Goal: Task Accomplishment & Management: Use online tool/utility

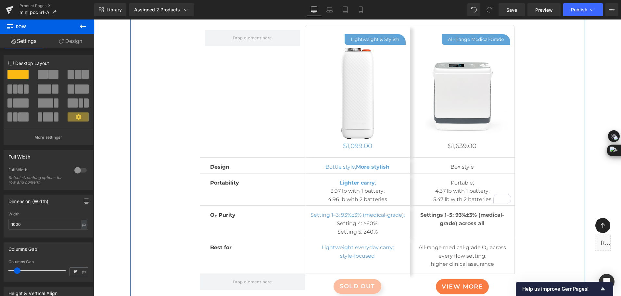
scroll to position [3412, 0]
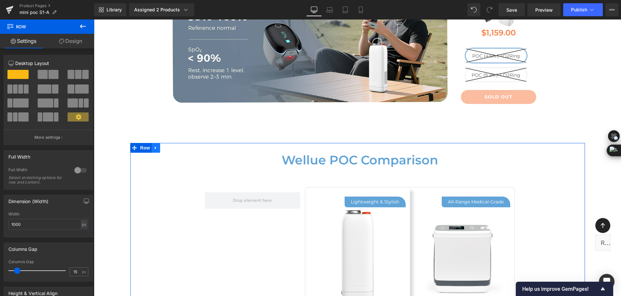
click at [155, 145] on icon at bounding box center [156, 147] width 5 height 5
click at [154, 147] on icon at bounding box center [156, 147] width 5 height 5
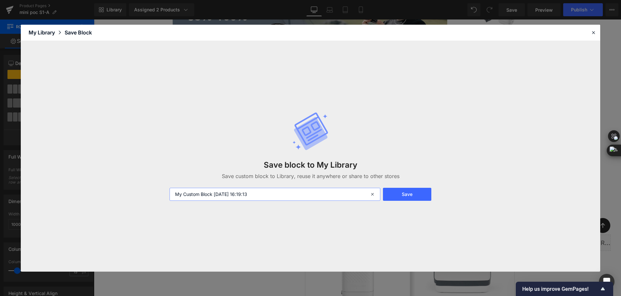
drag, startPoint x: 263, startPoint y: 195, endPoint x: 149, endPoint y: 194, distance: 113.1
click at [149, 194] on div "Save block to My Library Save custom block to Library, reuse it anywhere or sha…" at bounding box center [311, 156] width 580 height 231
type input "p"
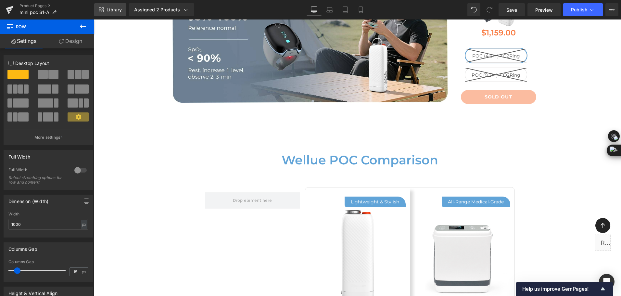
click at [111, 14] on link "Library" at bounding box center [110, 9] width 32 height 13
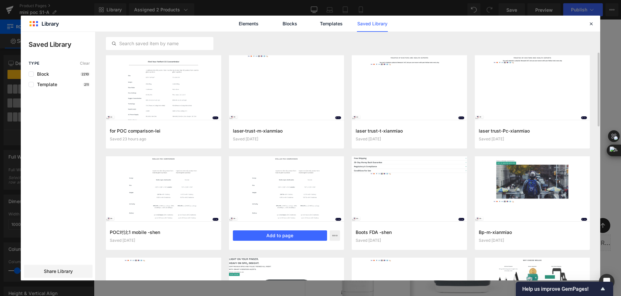
scroll to position [16, 0]
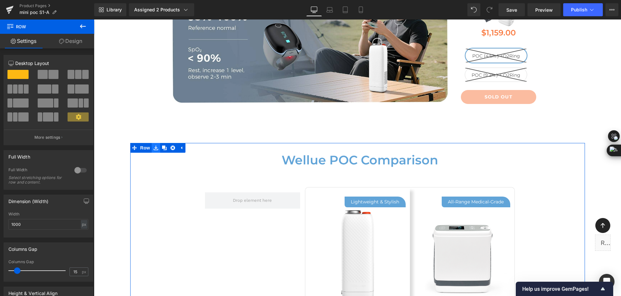
click at [154, 146] on icon at bounding box center [156, 148] width 5 height 5
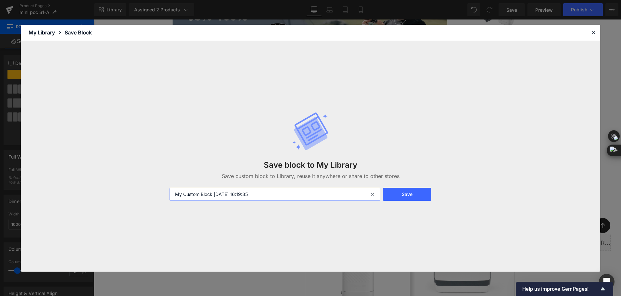
drag, startPoint x: 289, startPoint y: 195, endPoint x: 116, endPoint y: 193, distance: 172.5
click at [116, 193] on div "Save block to My Library Save custom block to Library, reuse it anywhere or sha…" at bounding box center [311, 156] width 580 height 231
type input "poc对比2 -[PERSON_NAME]"
click at [394, 194] on button "Save" at bounding box center [407, 194] width 48 height 13
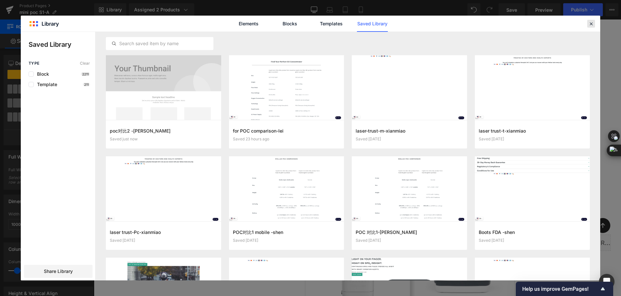
drag, startPoint x: 591, startPoint y: 24, endPoint x: 495, endPoint y: 5, distance: 97.8
click at [591, 24] on icon at bounding box center [591, 24] width 6 height 6
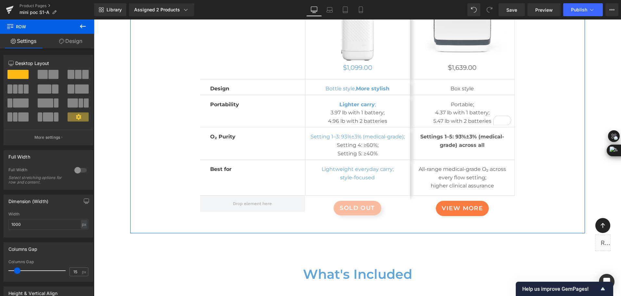
scroll to position [3672, 0]
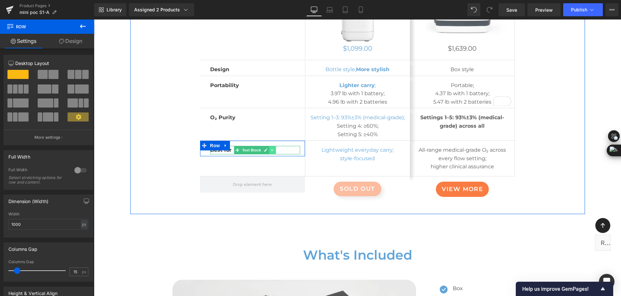
click at [272, 150] on link at bounding box center [272, 150] width 7 height 8
click at [273, 150] on link at bounding box center [276, 150] width 7 height 8
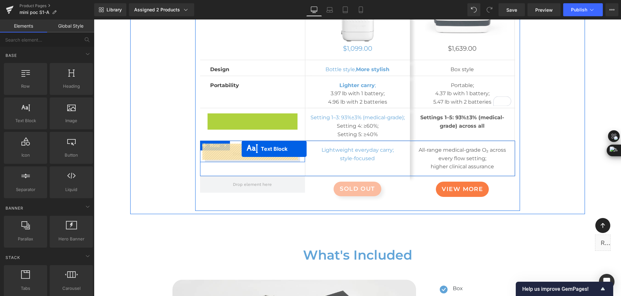
drag, startPoint x: 247, startPoint y: 116, endPoint x: 242, endPoint y: 149, distance: 33.6
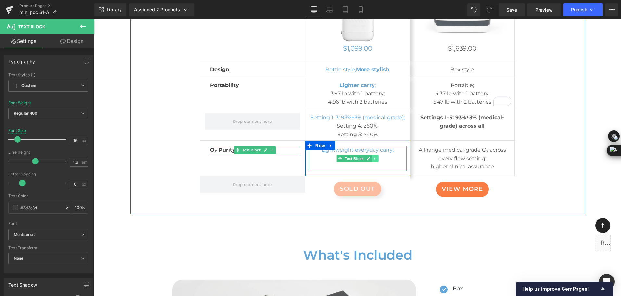
click at [373, 158] on icon at bounding box center [375, 159] width 4 height 4
click at [377, 158] on icon at bounding box center [379, 159] width 4 height 4
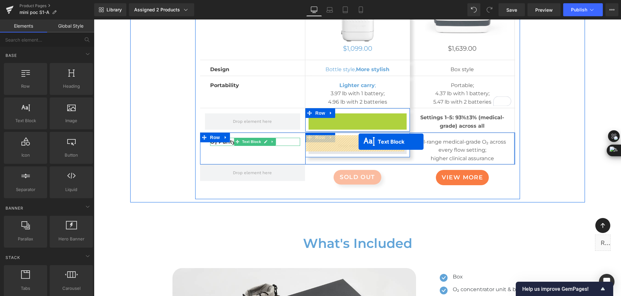
drag, startPoint x: 354, startPoint y: 122, endPoint x: 359, endPoint y: 142, distance: 20.7
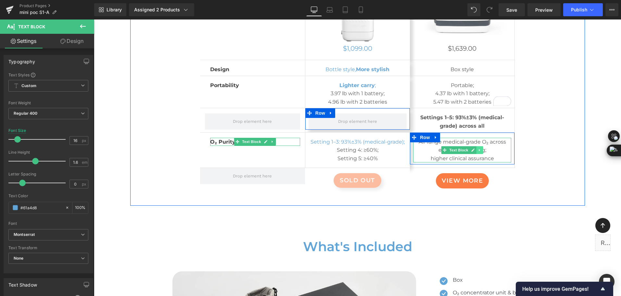
click at [480, 148] on icon at bounding box center [480, 150] width 4 height 4
click at [482, 148] on icon at bounding box center [484, 150] width 4 height 4
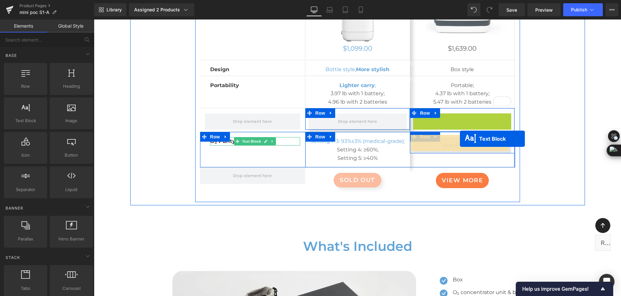
drag, startPoint x: 460, startPoint y: 118, endPoint x: 460, endPoint y: 139, distance: 21.1
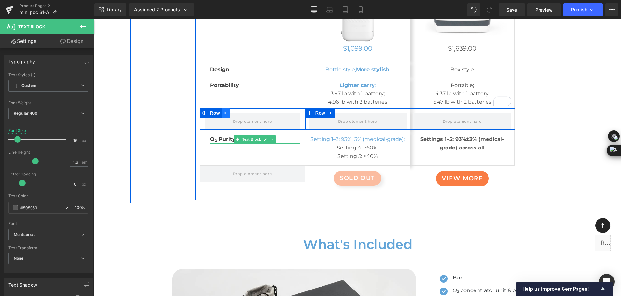
click at [225, 111] on icon at bounding box center [226, 113] width 5 height 5
click at [240, 111] on icon at bounding box center [242, 113] width 5 height 5
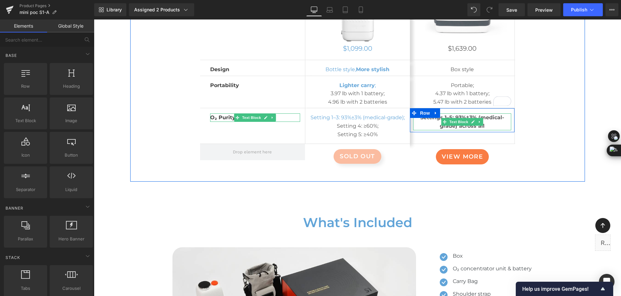
scroll to position [3607, 0]
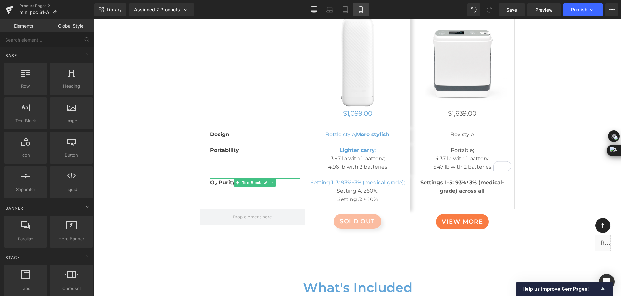
click at [360, 7] on icon at bounding box center [361, 10] width 4 height 6
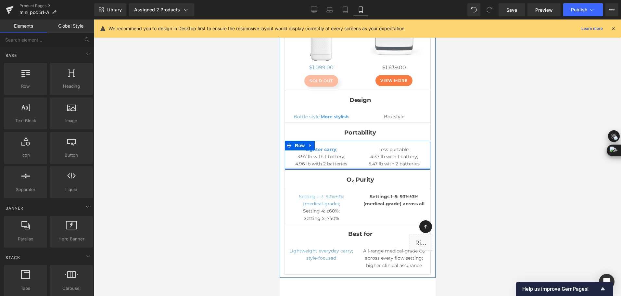
scroll to position [4259, 0]
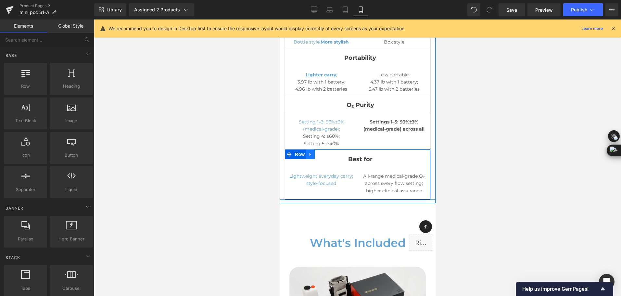
click at [313, 149] on link at bounding box center [310, 154] width 8 height 10
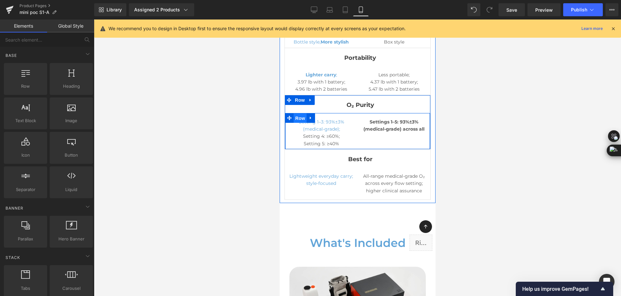
click at [302, 113] on span "Row" at bounding box center [299, 118] width 13 height 10
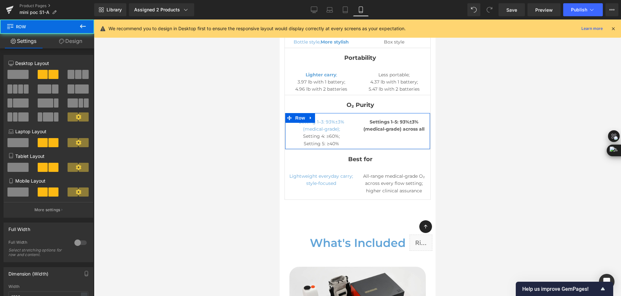
click at [83, 42] on link "Design" at bounding box center [70, 41] width 47 height 15
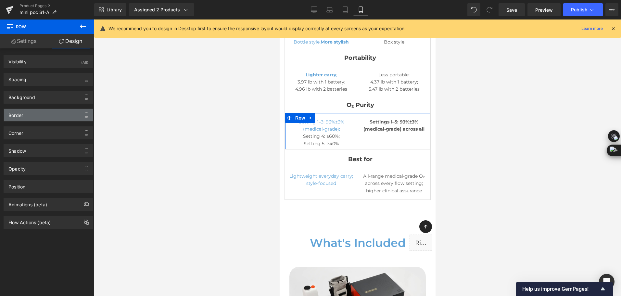
type input "#e0e0e0"
type input "100"
type input "0"
type input "1"
type input "0"
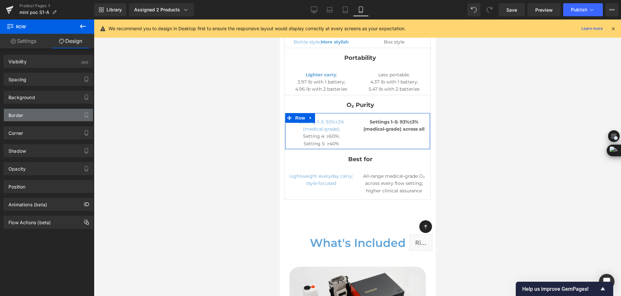
click at [37, 115] on div "Border" at bounding box center [48, 115] width 89 height 12
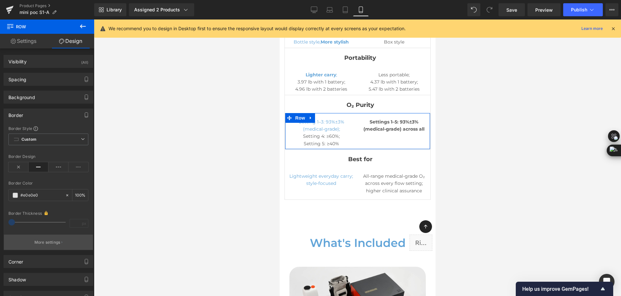
click at [50, 240] on p "More settings" at bounding box center [47, 242] width 26 height 6
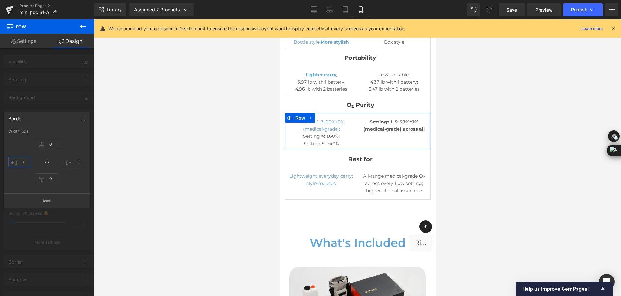
click at [21, 162] on input "1" at bounding box center [19, 162] width 23 height 11
type input "0"
click at [79, 162] on input "1" at bounding box center [74, 162] width 23 height 11
type input "0"
click at [60, 198] on button "Back" at bounding box center [47, 200] width 87 height 15
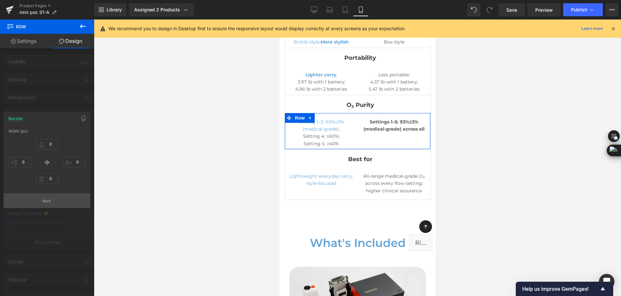
type input "0"
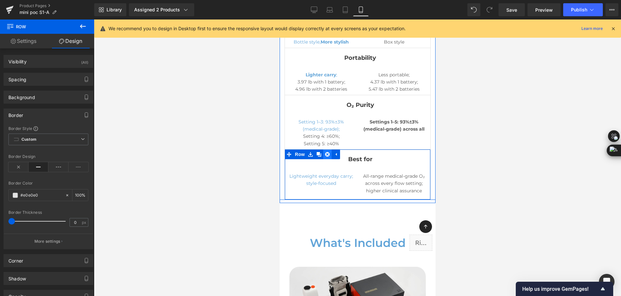
click at [328, 152] on icon at bounding box center [327, 154] width 5 height 5
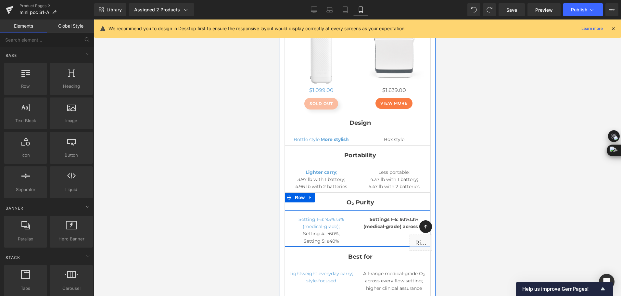
scroll to position [4226, 0]
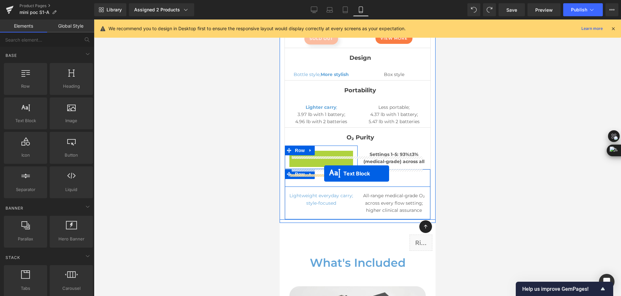
drag, startPoint x: 325, startPoint y: 145, endPoint x: 324, endPoint y: 174, distance: 28.3
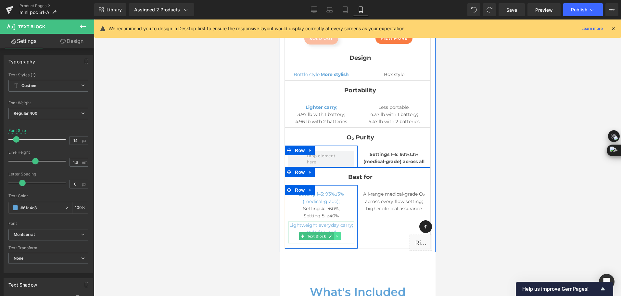
click at [337, 235] on icon at bounding box center [337, 236] width 1 height 2
click at [342, 234] on icon at bounding box center [341, 236] width 4 height 4
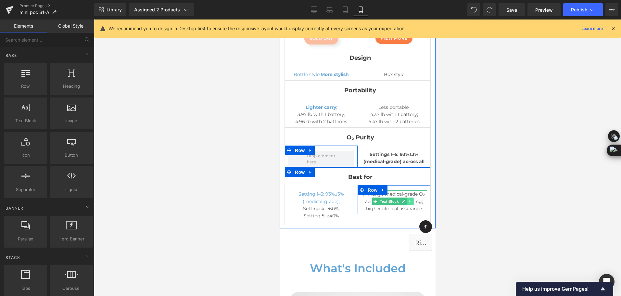
click at [409, 200] on icon at bounding box center [410, 202] width 4 height 4
click at [412, 200] on icon at bounding box center [414, 202] width 4 height 4
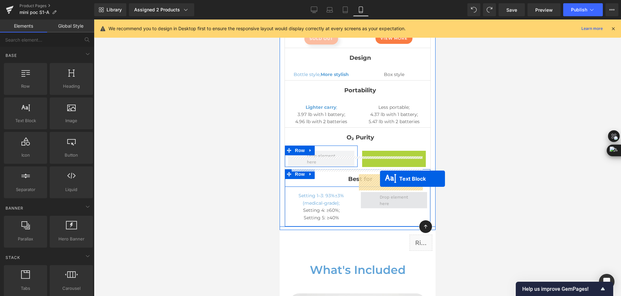
drag, startPoint x: 389, startPoint y: 138, endPoint x: 378, endPoint y: 180, distance: 42.9
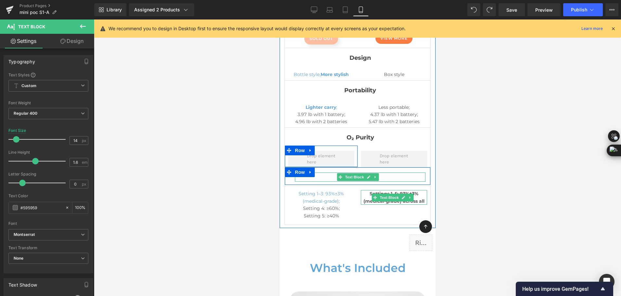
drag, startPoint x: 374, startPoint y: 160, endPoint x: 378, endPoint y: 162, distance: 4.1
click at [375, 176] on icon at bounding box center [374, 177] width 1 height 2
click at [378, 173] on link at bounding box center [378, 177] width 7 height 8
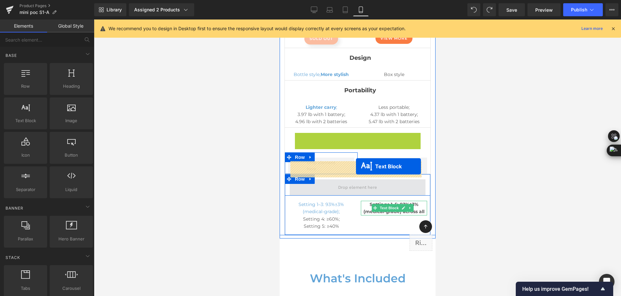
drag, startPoint x: 367, startPoint y: 119, endPoint x: 356, endPoint y: 166, distance: 48.6
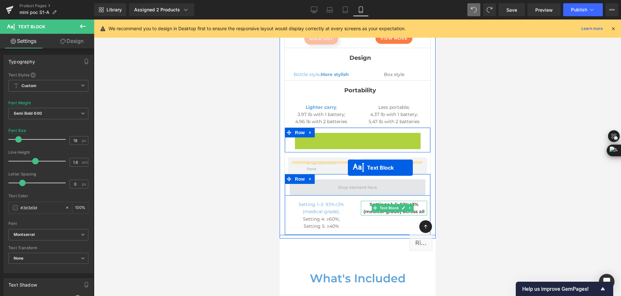
drag, startPoint x: 357, startPoint y: 117, endPoint x: 348, endPoint y: 168, distance: 51.2
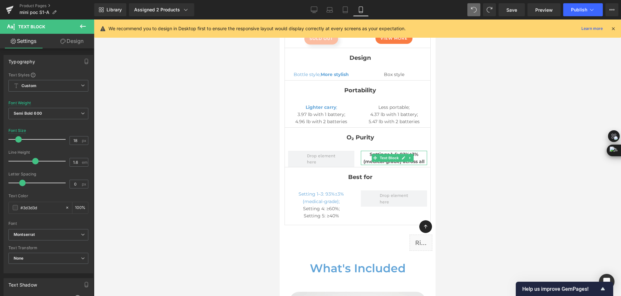
click at [478, 11] on button at bounding box center [474, 9] width 13 height 13
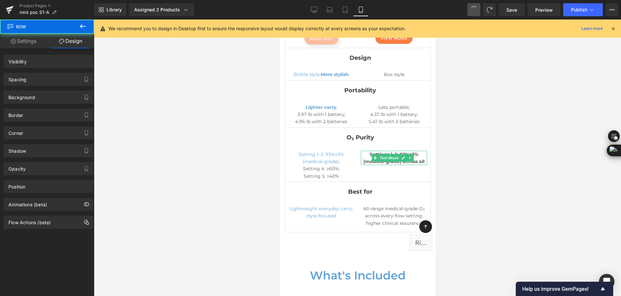
click at [478, 11] on button at bounding box center [474, 9] width 13 height 13
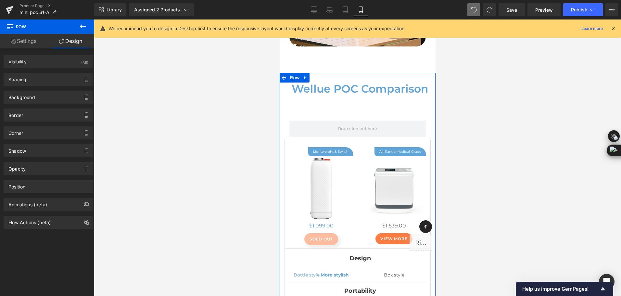
scroll to position [3966, 0]
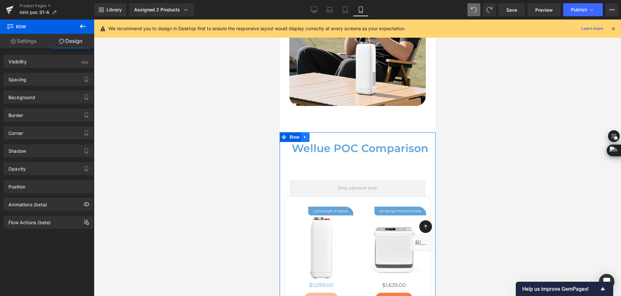
click at [305, 135] on icon at bounding box center [305, 137] width 5 height 5
click at [303, 135] on icon at bounding box center [305, 137] width 5 height 5
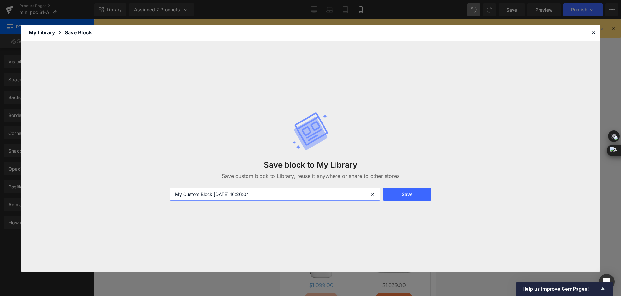
drag, startPoint x: 263, startPoint y: 198, endPoint x: 162, endPoint y: 204, distance: 100.9
click at [162, 204] on div "Save block to My Library Save custom block to Library, reuse it anywhere or sha…" at bounding box center [311, 156] width 580 height 231
type input "poc对比2 mobile - shen"
click at [407, 195] on button "Save" at bounding box center [407, 194] width 48 height 13
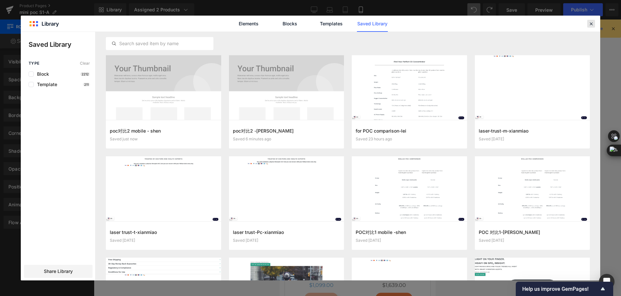
click at [593, 24] on icon at bounding box center [591, 24] width 6 height 6
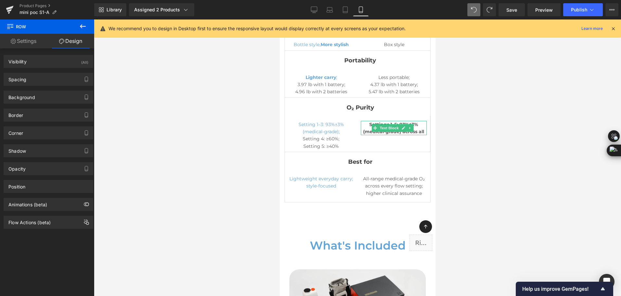
scroll to position [4259, 0]
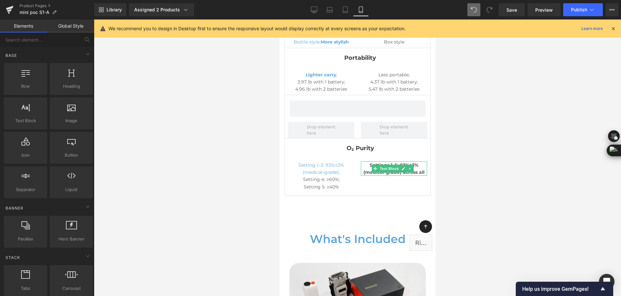
click at [494, 8] on span at bounding box center [489, 9] width 13 height 13
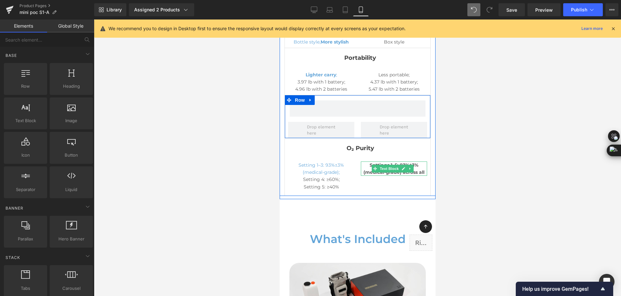
drag, startPoint x: 312, startPoint y: 82, endPoint x: 322, endPoint y: 84, distance: 10.0
click at [313, 95] on link at bounding box center [310, 100] width 8 height 10
click at [326, 98] on icon at bounding box center [327, 100] width 5 height 5
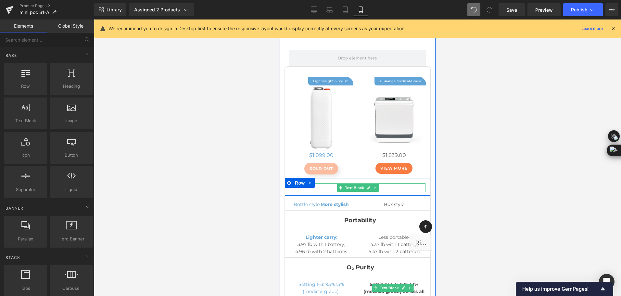
scroll to position [4161, 0]
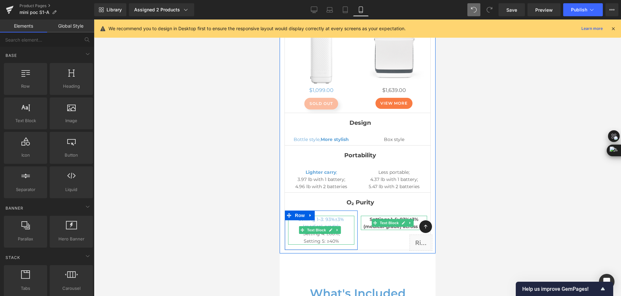
click at [339, 238] on p "Setting 5: ≥40%" at bounding box center [321, 241] width 66 height 7
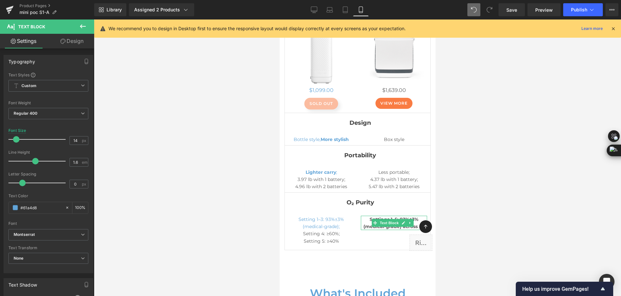
click at [77, 42] on link "Design" at bounding box center [71, 41] width 47 height 15
click at [0, 0] on div "Spacing" at bounding box center [0, 0] width 0 height 0
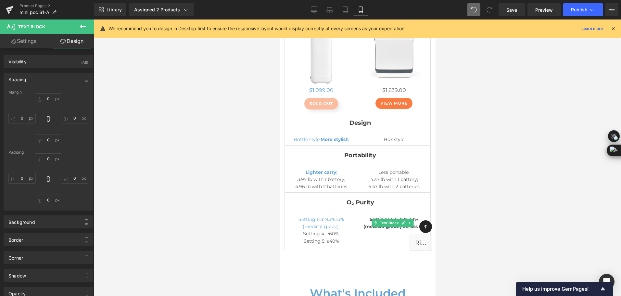
type input "0"
type input "6"
type input "0"
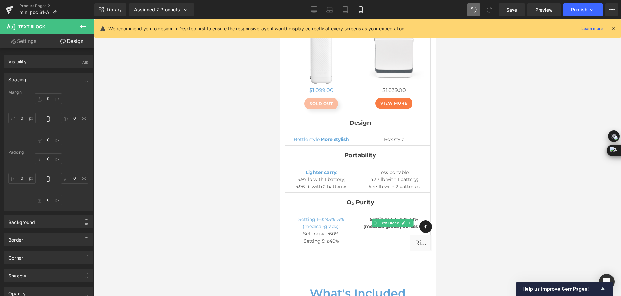
type input "0"
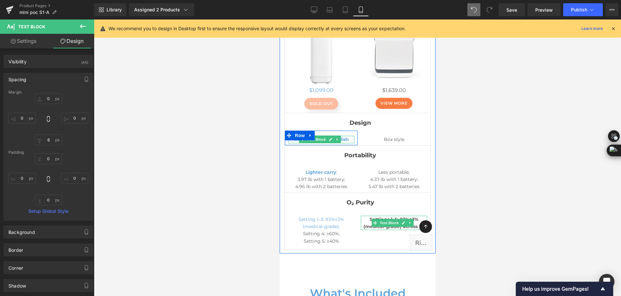
click at [343, 136] on strong "More stylish" at bounding box center [334, 139] width 28 height 6
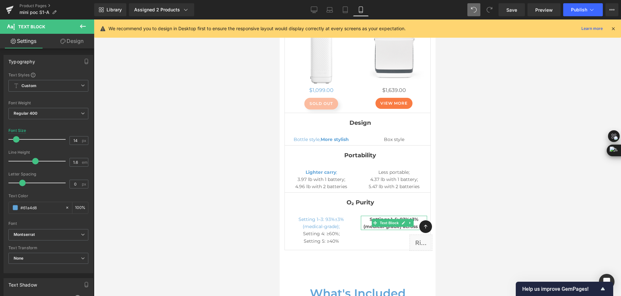
click at [80, 41] on link "Design" at bounding box center [71, 41] width 47 height 15
click at [0, 0] on div "Spacing" at bounding box center [0, 0] width 0 height 0
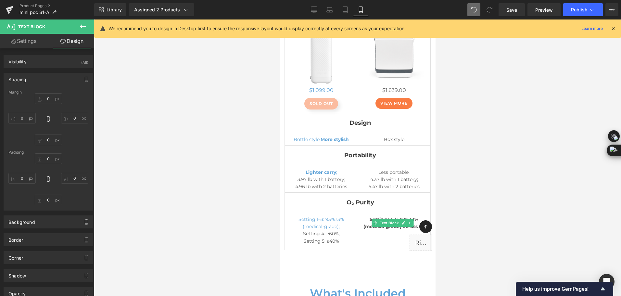
type input "0"
type input "6"
type input "0"
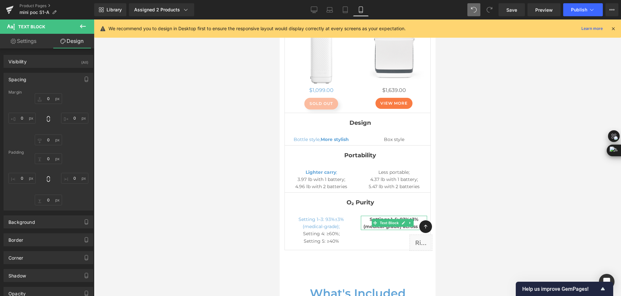
type input "0"
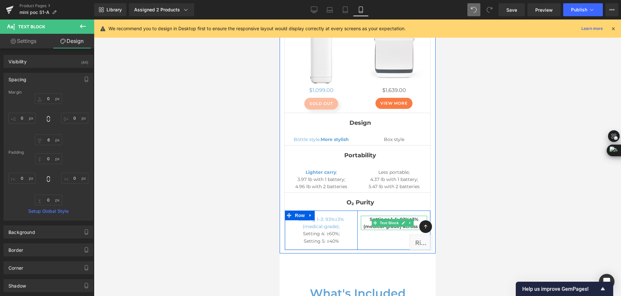
click at [348, 228] on div "Setting 1–3: 93%±3% (medical-grade); Setting 4: ≥60%; Setting 5: ≥40% Text Block" at bounding box center [321, 231] width 73 height 31
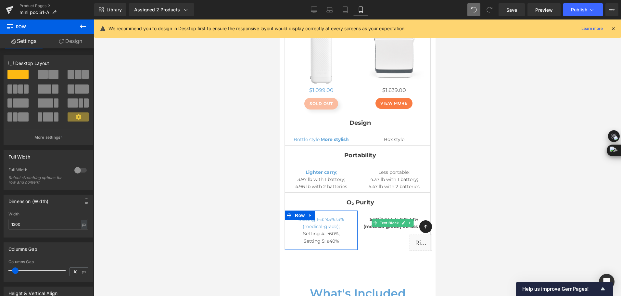
click at [71, 46] on link "Design" at bounding box center [70, 41] width 47 height 15
click at [0, 0] on div "Spacing" at bounding box center [0, 0] width 0 height 0
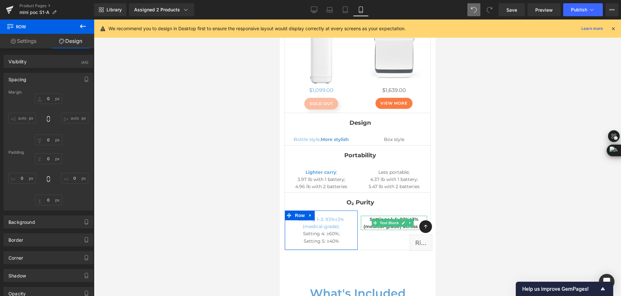
type input "0"
type input "16"
type input "0"
type input "10"
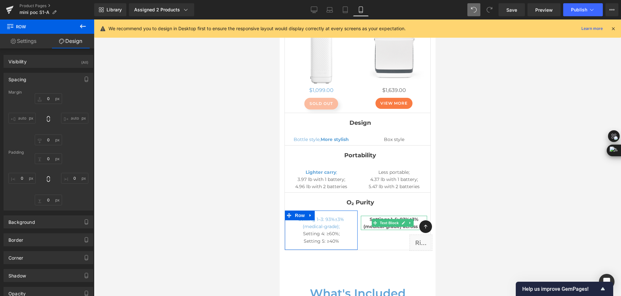
type input "0"
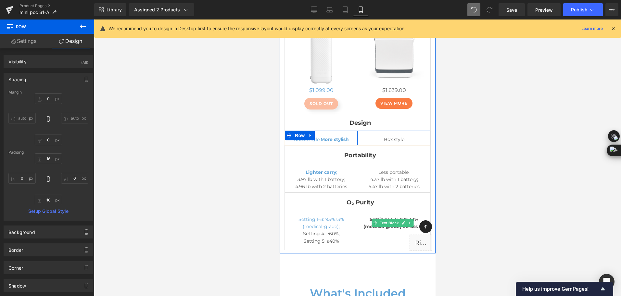
click at [352, 136] on div "Bottle style, More stylish Text Block" at bounding box center [321, 140] width 73 height 9
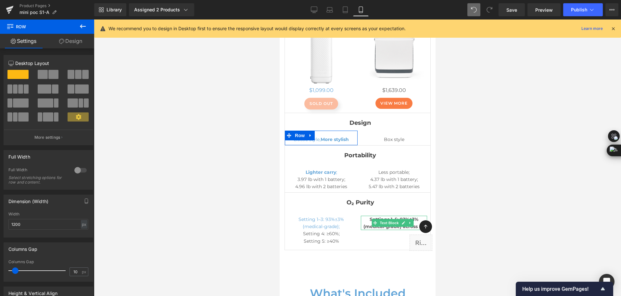
click at [72, 44] on link "Design" at bounding box center [70, 41] width 47 height 15
click at [0, 0] on div "Spacing" at bounding box center [0, 0] width 0 height 0
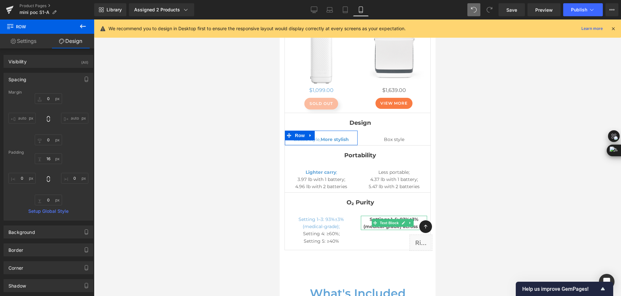
type input "0"
type input "16"
type input "0"
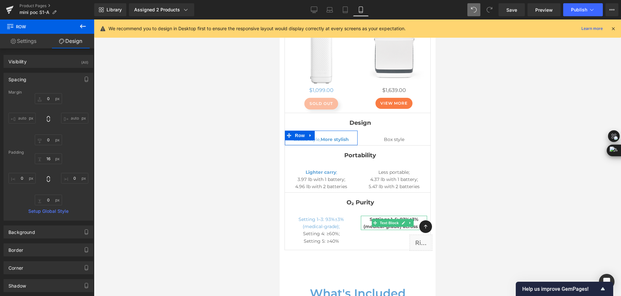
type input "0"
click at [49, 201] on input "0" at bounding box center [48, 200] width 27 height 11
type input "10"
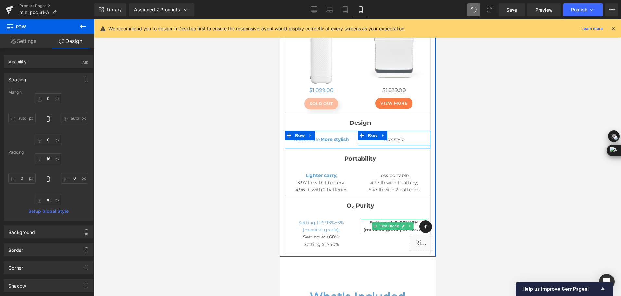
click at [422, 136] on div "Box style Text Block" at bounding box center [393, 140] width 73 height 9
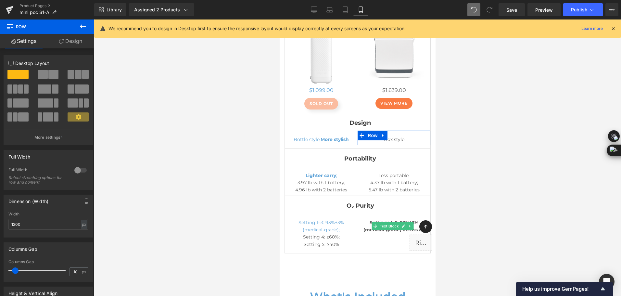
click at [79, 39] on link "Design" at bounding box center [70, 41] width 47 height 15
click at [0, 0] on div "Spacing" at bounding box center [0, 0] width 0 height 0
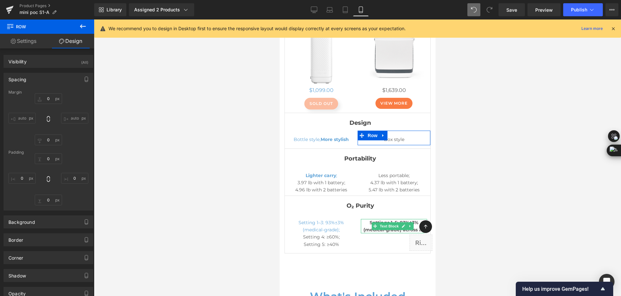
type input "0"
type input "16"
type input "0"
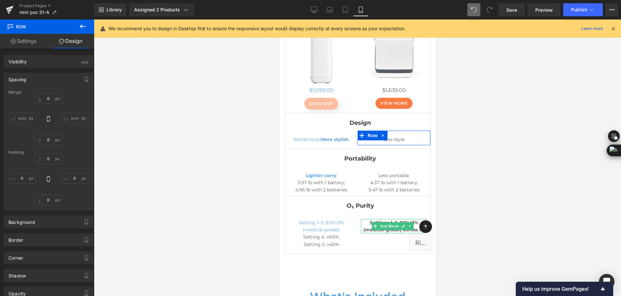
type input "0"
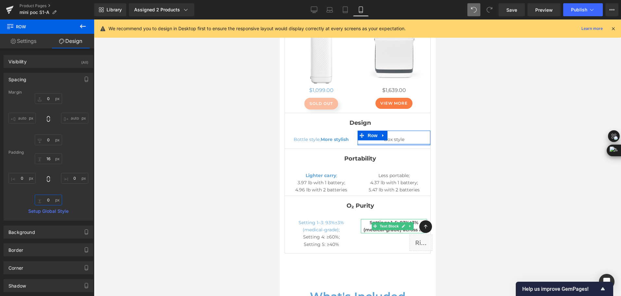
click at [52, 200] on input "0" at bounding box center [48, 200] width 27 height 11
type input "10"
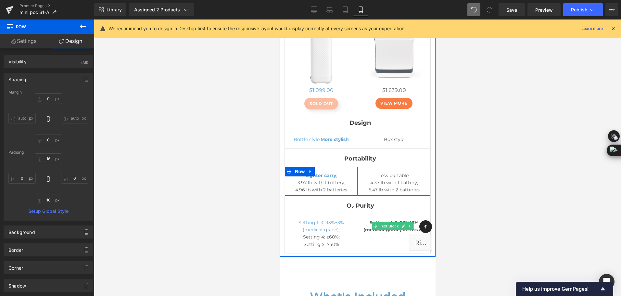
click at [353, 172] on div "Lighter carry ; 3.97 lb with 1 battery; 4.96 lb with 2 batteries Text Block" at bounding box center [321, 184] width 73 height 24
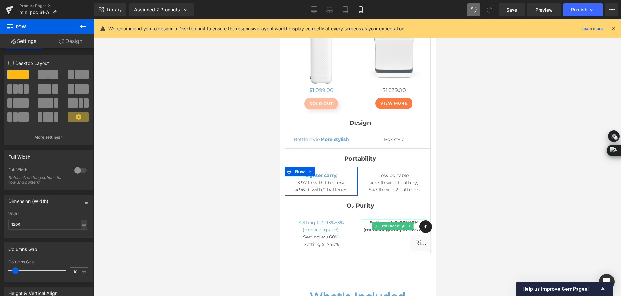
click at [66, 43] on link "Design" at bounding box center [70, 41] width 47 height 15
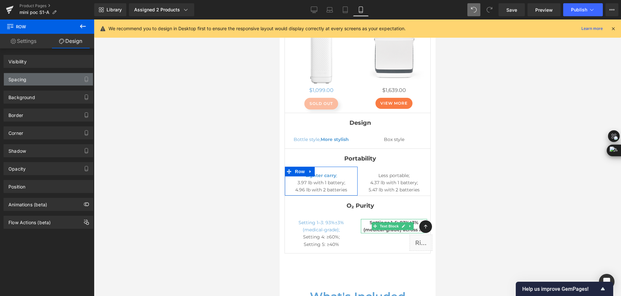
click at [59, 79] on div "Spacing" at bounding box center [48, 79] width 89 height 12
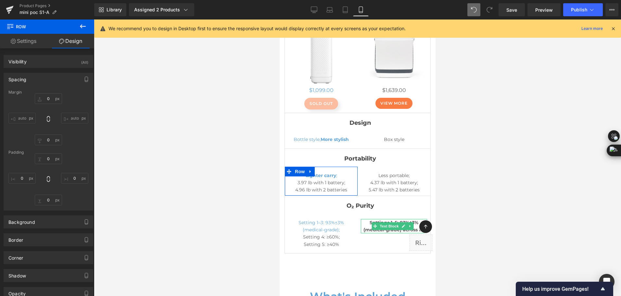
type input "0"
type input "16"
type input "0"
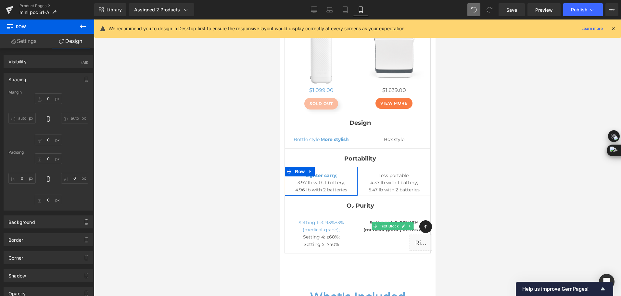
type input "0"
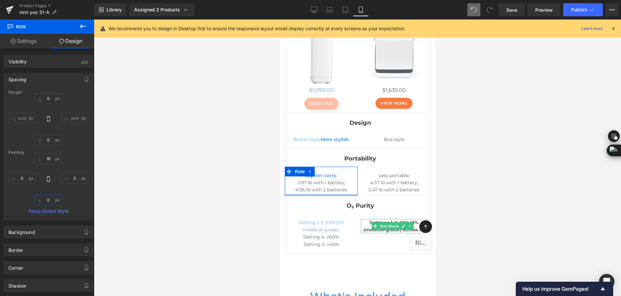
click at [47, 201] on input "0" at bounding box center [48, 200] width 27 height 11
type input "10"
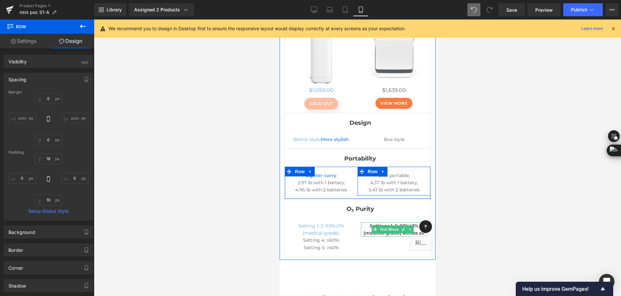
click at [423, 167] on div "Less portable; 4.37 lb with 1 battery; 5.47 lb with 2 batteries Text Block Row" at bounding box center [393, 181] width 73 height 29
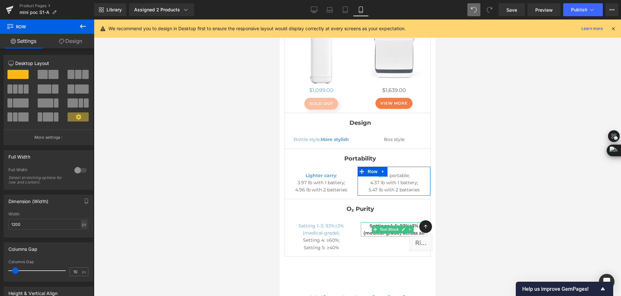
click at [74, 43] on link "Design" at bounding box center [70, 41] width 47 height 15
click at [0, 0] on div "Spacing" at bounding box center [0, 0] width 0 height 0
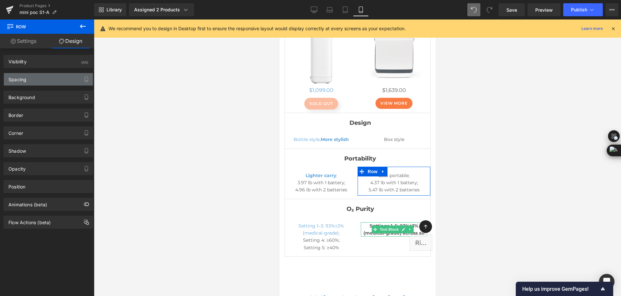
type input "0"
type input "16"
type input "0"
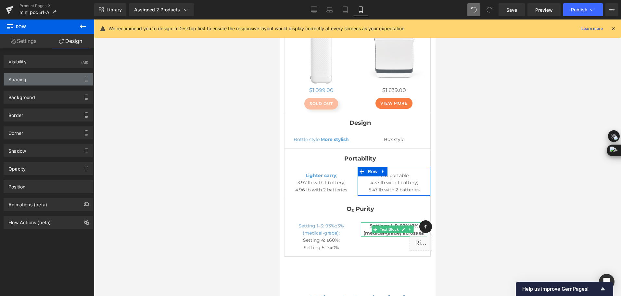
type input "0"
click at [27, 80] on div "Spacing" at bounding box center [48, 79] width 89 height 12
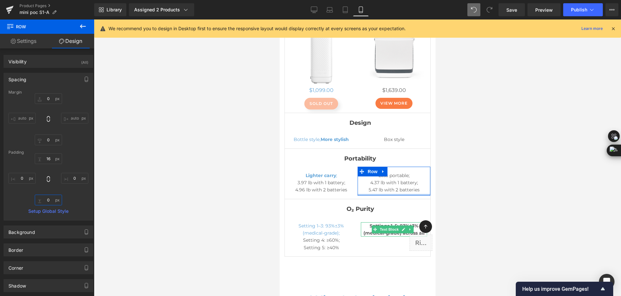
click at [51, 198] on input "0" at bounding box center [48, 200] width 27 height 11
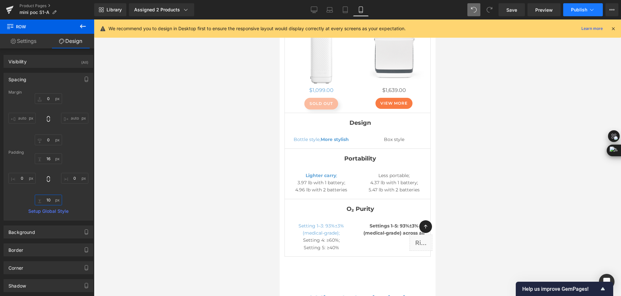
type input "10"
click at [576, 9] on span "Publish" at bounding box center [579, 9] width 16 height 5
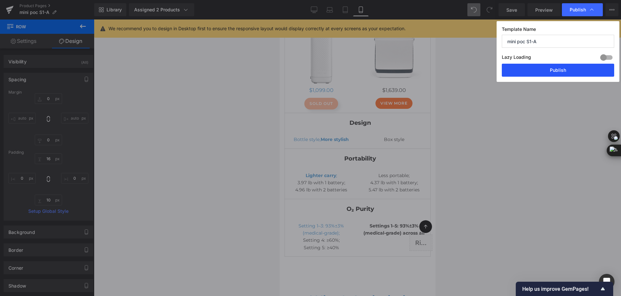
click at [567, 69] on button "Publish" at bounding box center [558, 70] width 112 height 13
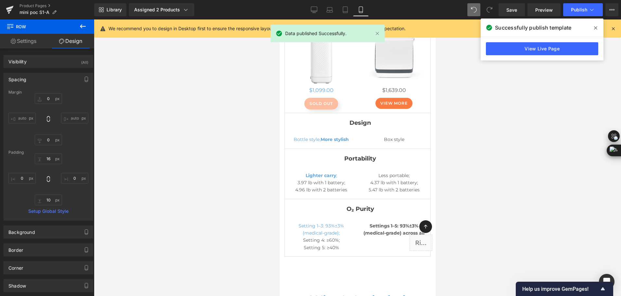
click at [417, 12] on div "Library Assigned 2 Products Product Preview Mini Portable O2 Concentrator Mini …" at bounding box center [357, 9] width 527 height 13
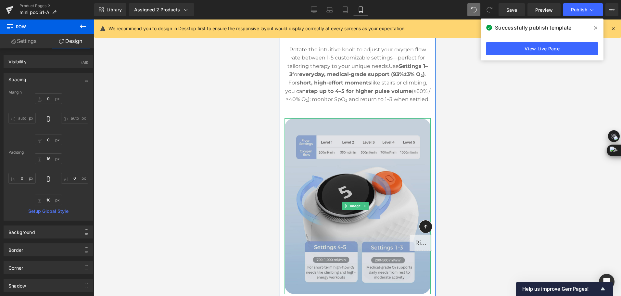
scroll to position [2374, 0]
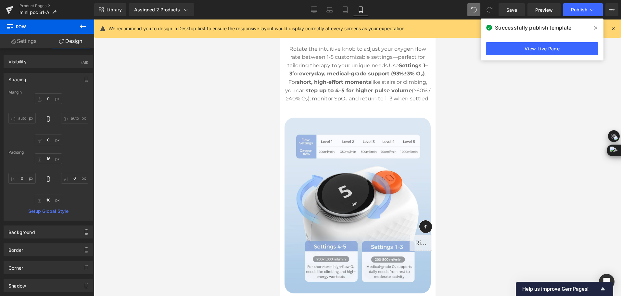
click at [223, 205] on div at bounding box center [357, 157] width 527 height 277
drag, startPoint x: 261, startPoint y: 10, endPoint x: 96, endPoint y: 10, distance: 165.1
click at [261, 10] on div "Library Assigned 2 Products Product Preview Mini Portable O2 Concentrator Mini …" at bounding box center [357, 9] width 527 height 13
